Goal: Information Seeking & Learning: Compare options

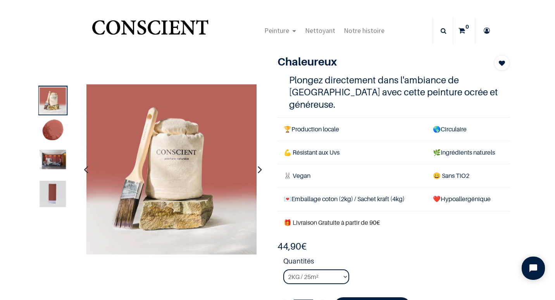
click at [54, 154] on img at bounding box center [53, 159] width 26 height 19
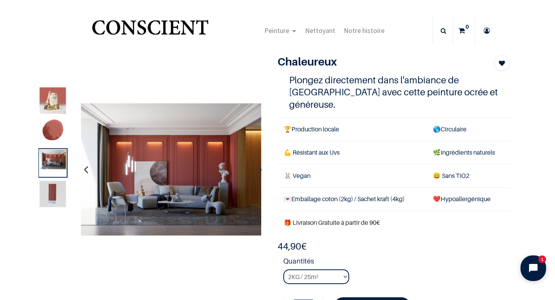
click at [530, 265] on icon "Open chat widget" at bounding box center [534, 268] width 10 height 10
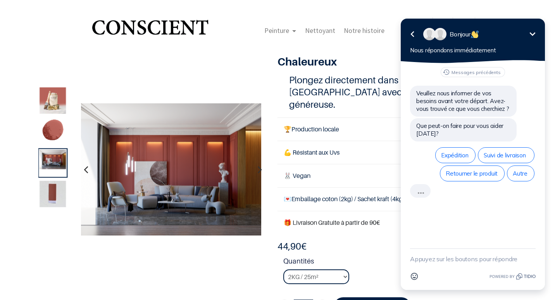
click at [533, 34] on icon "Réduire" at bounding box center [533, 33] width 6 height 3
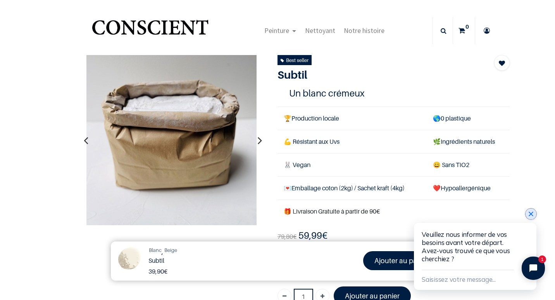
click at [531, 213] on icon "Close chat widget" at bounding box center [531, 214] width 5 height 5
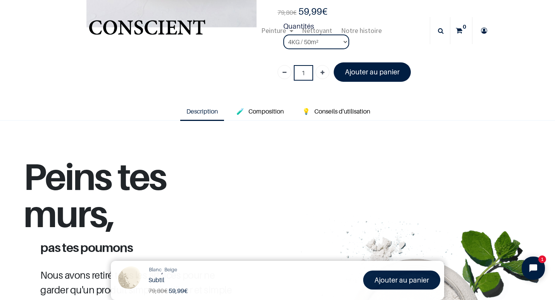
scroll to position [51, 0]
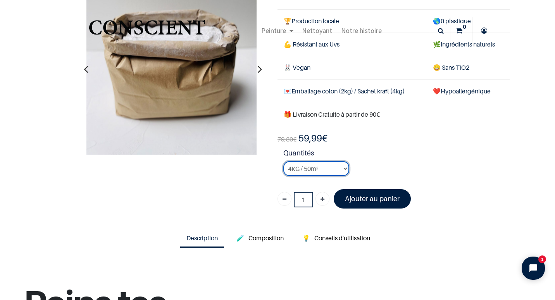
click at [304, 168] on select "2KG / 25m² 4KG / 50m² 8KG / 100m² Testeur" at bounding box center [316, 168] width 66 height 15
click at [283, 161] on select "2KG / 25m² 4KG / 50m² 8KG / 100m² Testeur" at bounding box center [316, 168] width 66 height 15
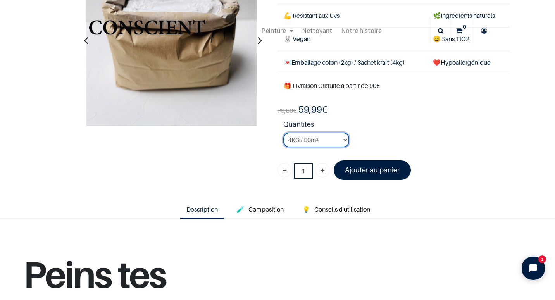
scroll to position [81, 0]
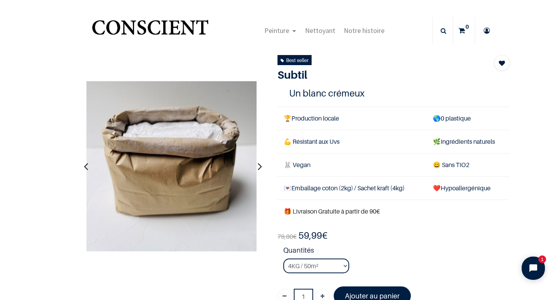
click at [258, 166] on icon "button" at bounding box center [260, 166] width 4 height 21
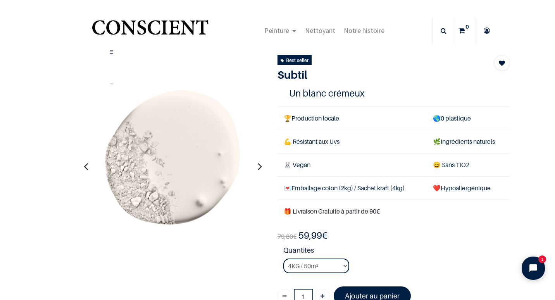
click at [258, 166] on icon "button" at bounding box center [260, 166] width 4 height 21
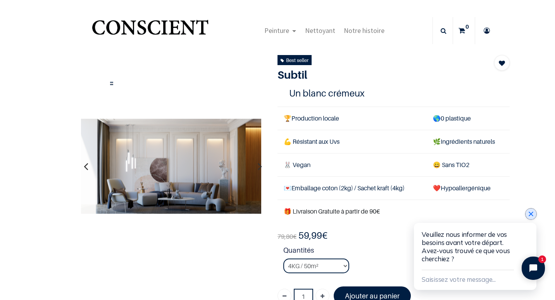
click at [532, 214] on icon "Close chat widget" at bounding box center [531, 214] width 8 height 8
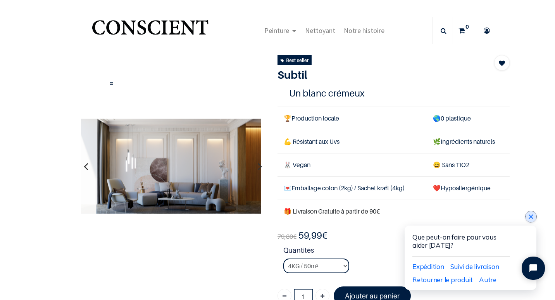
click at [530, 219] on icon "Close chat widget" at bounding box center [531, 217] width 8 height 8
